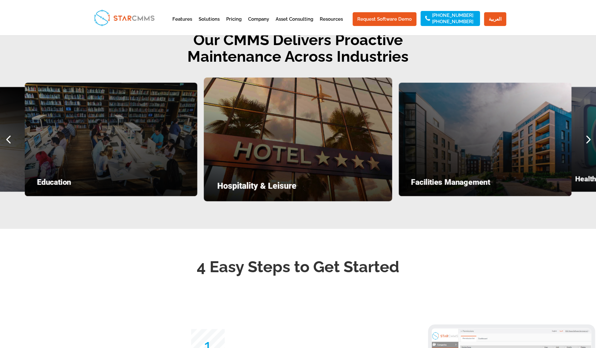
scroll to position [843, 0]
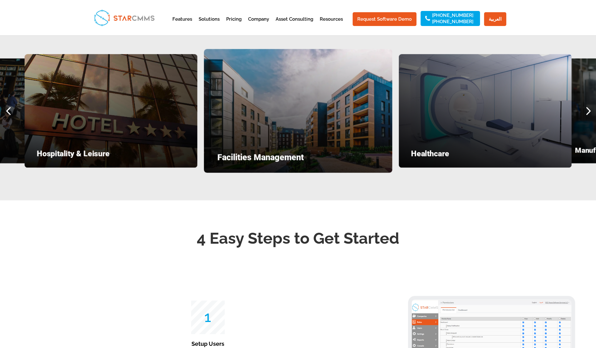
click at [588, 119] on div "Next slide" at bounding box center [588, 110] width 17 height 17
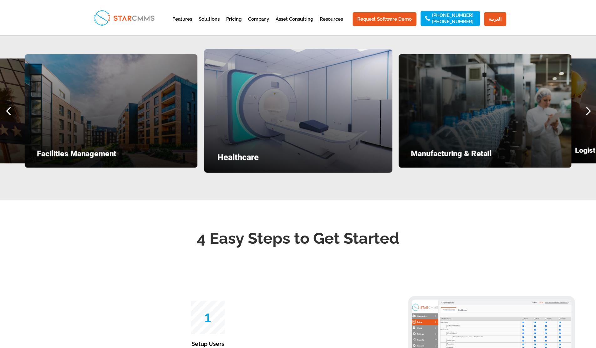
click at [588, 119] on div "Next slide" at bounding box center [588, 110] width 17 height 17
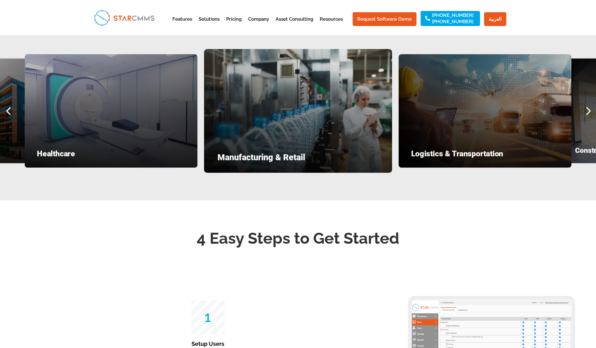
click at [588, 119] on div "Next slide" at bounding box center [588, 110] width 17 height 17
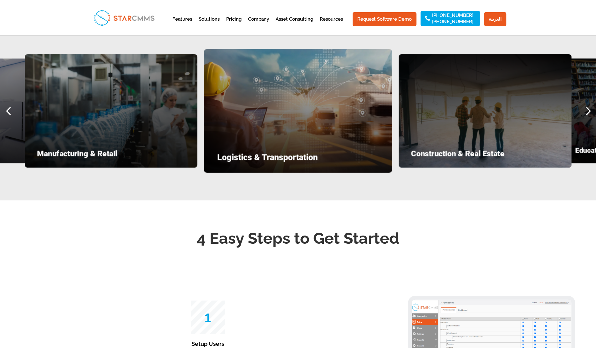
click at [588, 119] on div "Next slide" at bounding box center [588, 110] width 17 height 17
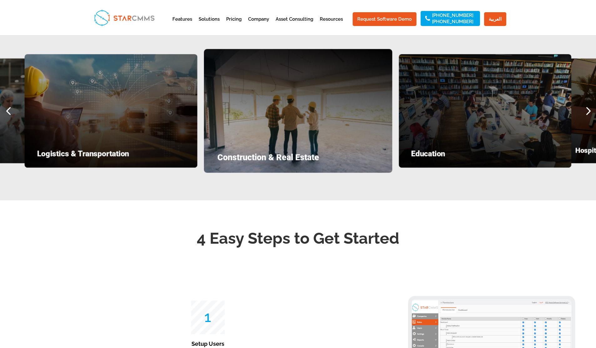
click at [588, 119] on div "Next slide" at bounding box center [588, 110] width 17 height 17
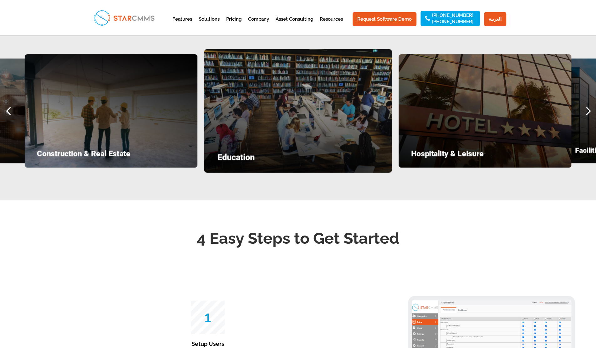
click at [588, 119] on div "Next slide" at bounding box center [588, 110] width 17 height 17
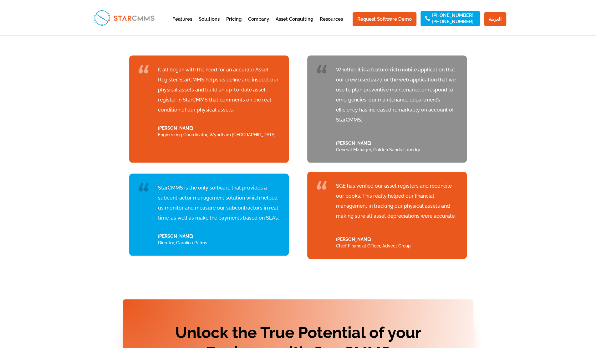
scroll to position [2172, 0]
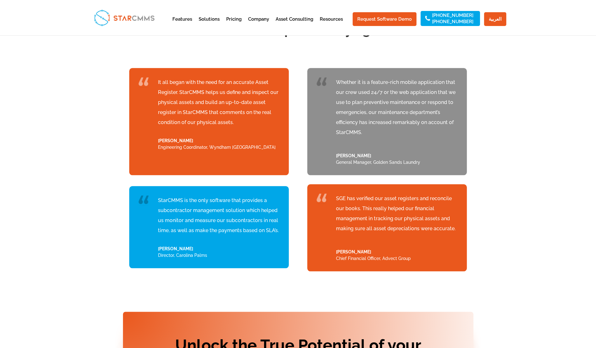
click at [521, 192] on div "TESTIMONIALS What People Are Saying It all began with the need for an accurate …" at bounding box center [298, 145] width 596 height 304
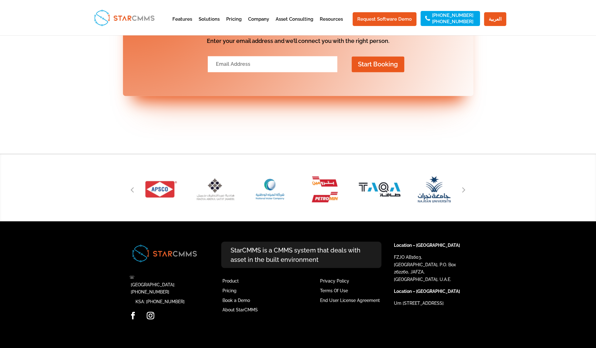
scroll to position [2534, 0]
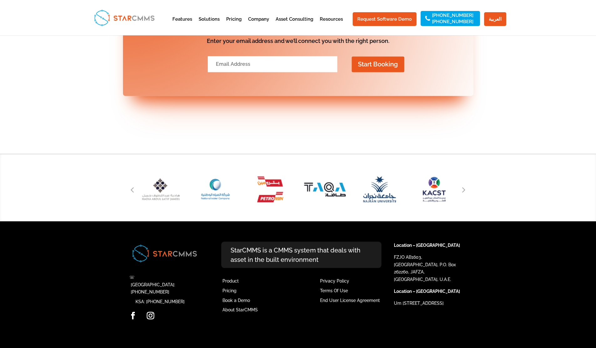
click at [468, 194] on div "Next slide" at bounding box center [464, 188] width 9 height 9
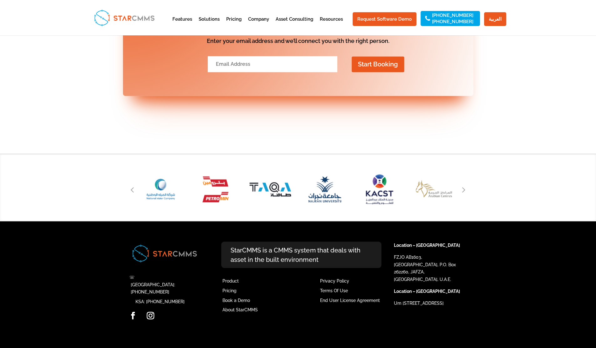
click at [385, 207] on img "33 / 51" at bounding box center [380, 189] width 58 height 54
click at [467, 194] on div "Next slide" at bounding box center [464, 188] width 9 height 9
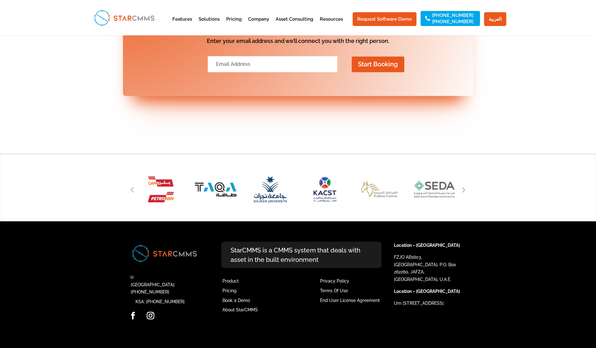
click at [467, 194] on div "Next slide" at bounding box center [464, 188] width 9 height 9
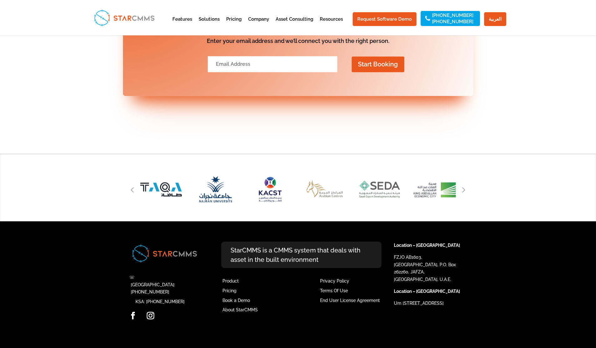
click at [467, 194] on div "Next slide" at bounding box center [464, 188] width 9 height 9
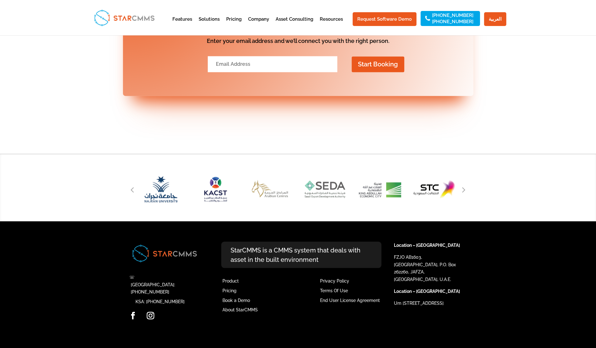
click at [467, 194] on div "Next slide" at bounding box center [464, 188] width 9 height 9
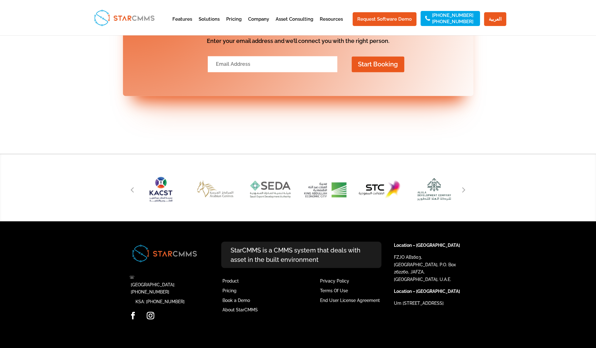
click at [467, 194] on div "Next slide" at bounding box center [464, 188] width 9 height 9
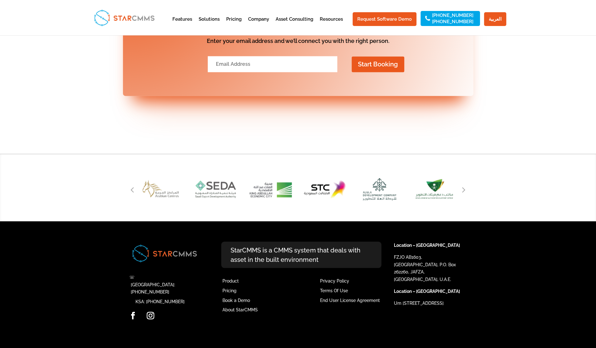
click at [467, 194] on div "Next slide" at bounding box center [464, 188] width 9 height 9
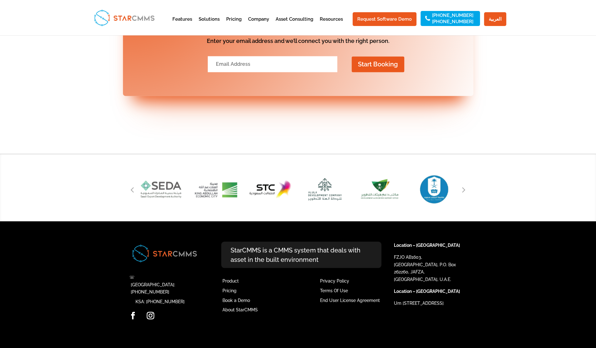
click at [467, 194] on div "Next slide" at bounding box center [464, 188] width 9 height 9
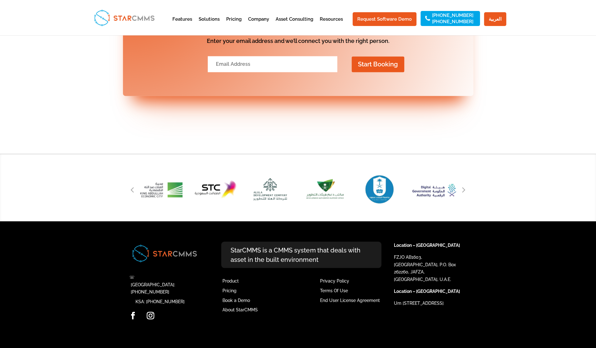
click at [467, 194] on div "Next slide" at bounding box center [464, 188] width 9 height 9
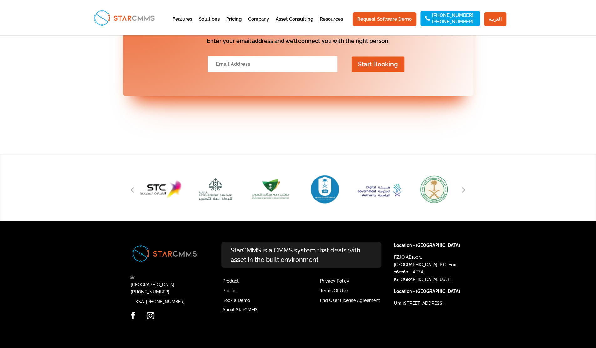
click at [467, 194] on div "Next slide" at bounding box center [464, 188] width 9 height 9
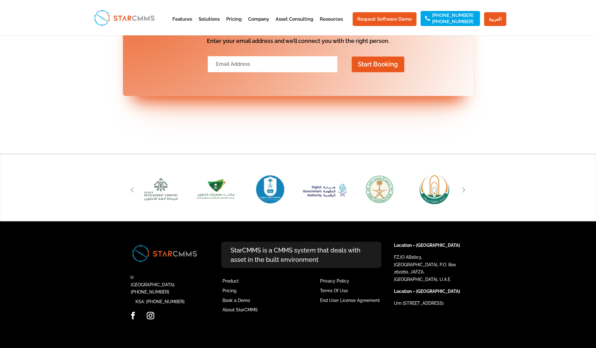
click at [467, 194] on div "Next slide" at bounding box center [464, 188] width 9 height 9
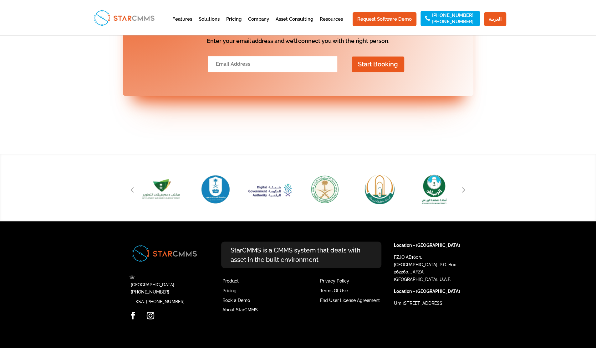
click at [467, 194] on div "Next slide" at bounding box center [464, 188] width 9 height 9
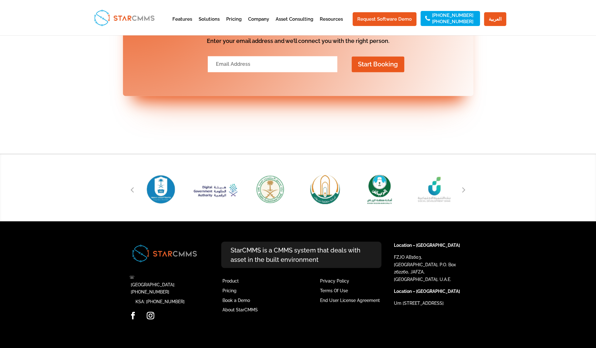
click at [467, 194] on div "Next slide" at bounding box center [464, 188] width 9 height 9
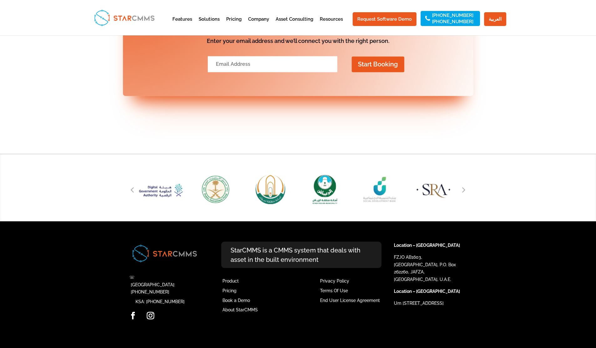
click at [467, 194] on div "Next slide" at bounding box center [464, 188] width 9 height 9
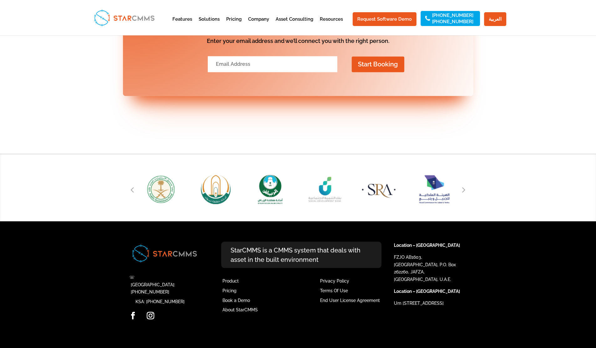
click at [467, 194] on div "Next slide" at bounding box center [464, 188] width 9 height 9
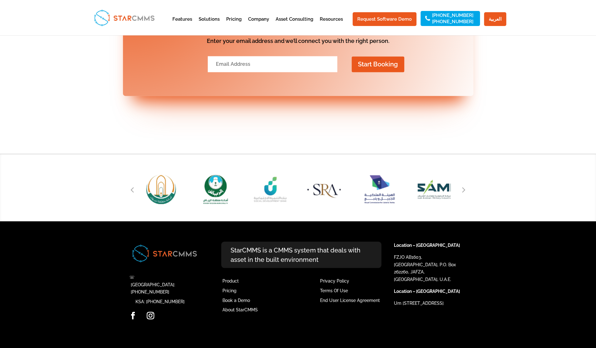
click at [467, 194] on div "Next slide" at bounding box center [464, 188] width 9 height 9
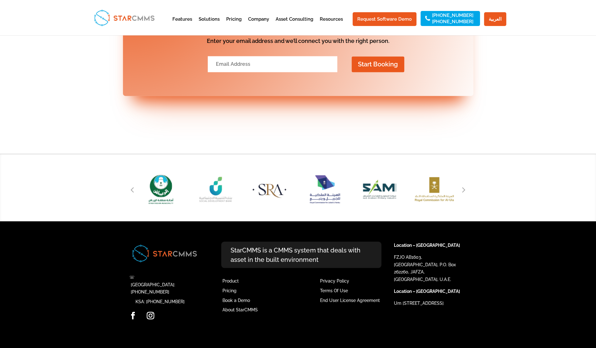
click at [467, 194] on div "Next slide" at bounding box center [464, 188] width 9 height 9
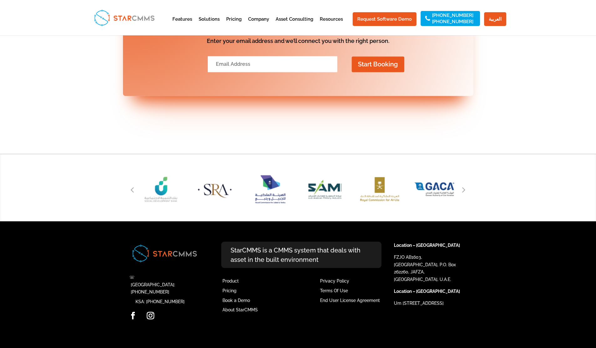
click at [467, 194] on div "Next slide" at bounding box center [464, 188] width 9 height 9
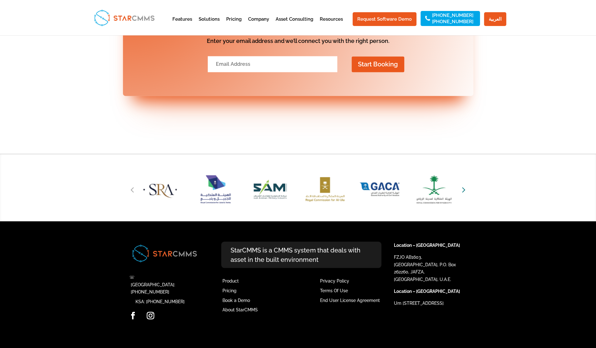
click at [465, 193] on icon "Next slide" at bounding box center [463, 189] width 3 height 9
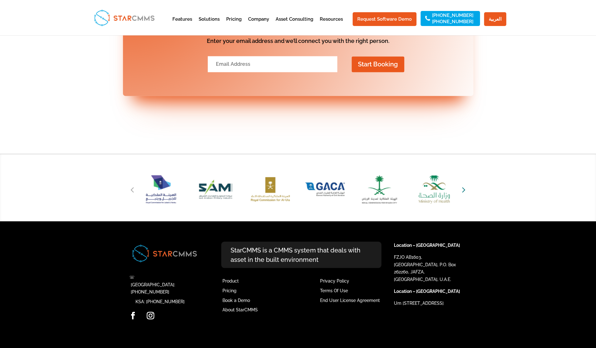
click at [465, 193] on icon "Next slide" at bounding box center [463, 189] width 3 height 9
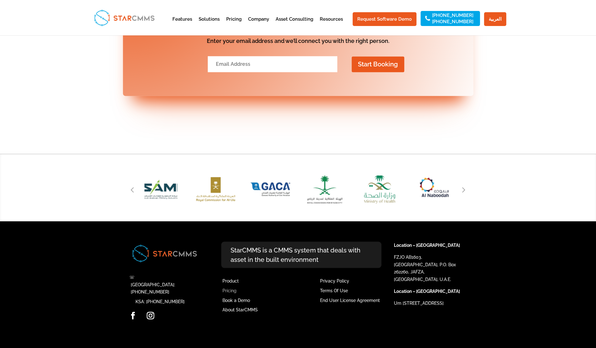
click at [231, 293] on link "Pricing" at bounding box center [230, 290] width 14 height 5
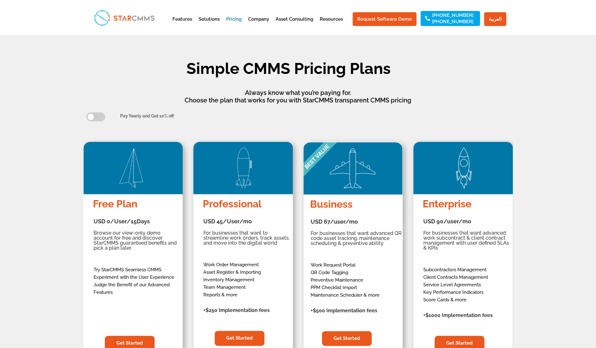
click at [95, 115] on span at bounding box center [95, 116] width 19 height 9
click at [92, 115] on input "checkbox" at bounding box center [90, 115] width 4 height 4
click at [95, 115] on span at bounding box center [95, 116] width 19 height 9
click at [92, 115] on input "checkbox" at bounding box center [90, 115] width 4 height 4
checkbox input "false"
